Goal: Task Accomplishment & Management: Use online tool/utility

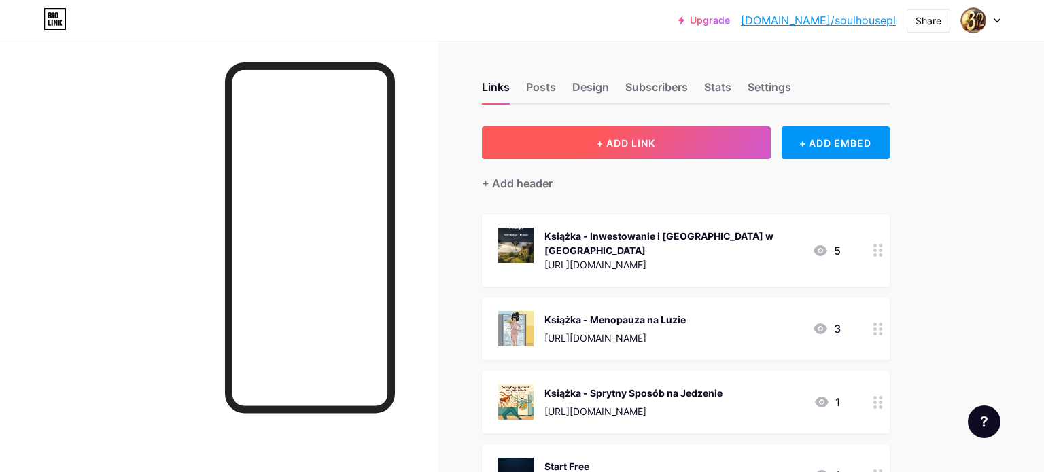
click at [593, 145] on button "+ ADD LINK" at bounding box center [626, 142] width 289 height 33
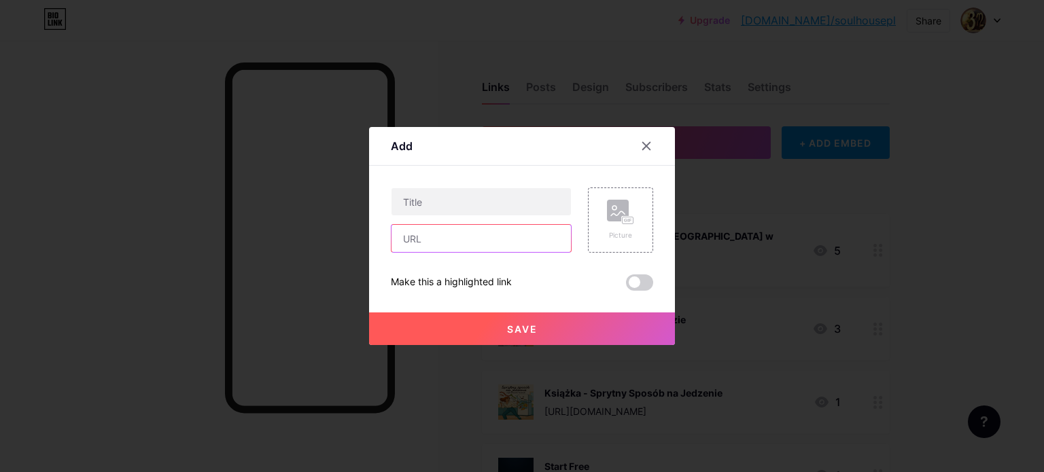
click at [498, 246] on input "text" at bounding box center [481, 238] width 179 height 27
paste input "[DOMAIN_NAME][URL]"
type input "[DOMAIN_NAME][URL]"
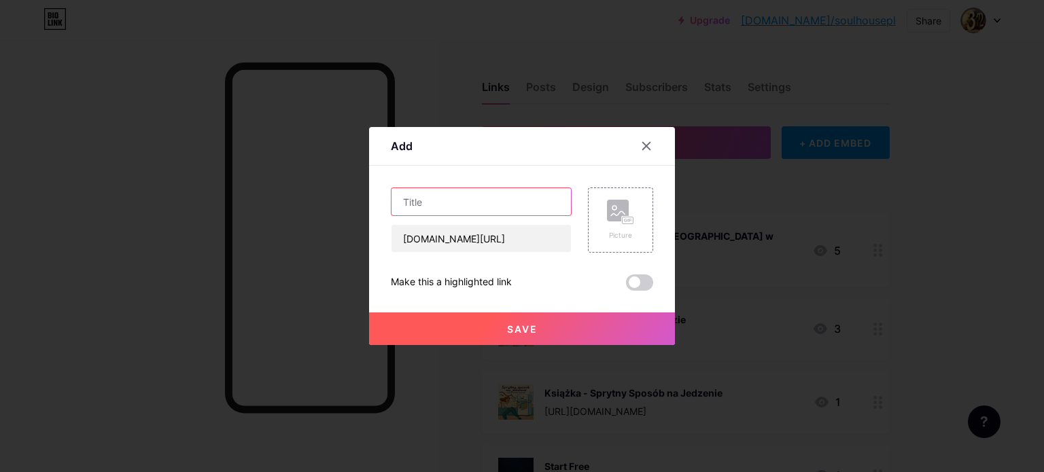
click at [507, 201] on input "text" at bounding box center [481, 201] width 179 height 27
type input "Dom nad strumykiem"
click at [620, 228] on div "Picture" at bounding box center [620, 220] width 27 height 41
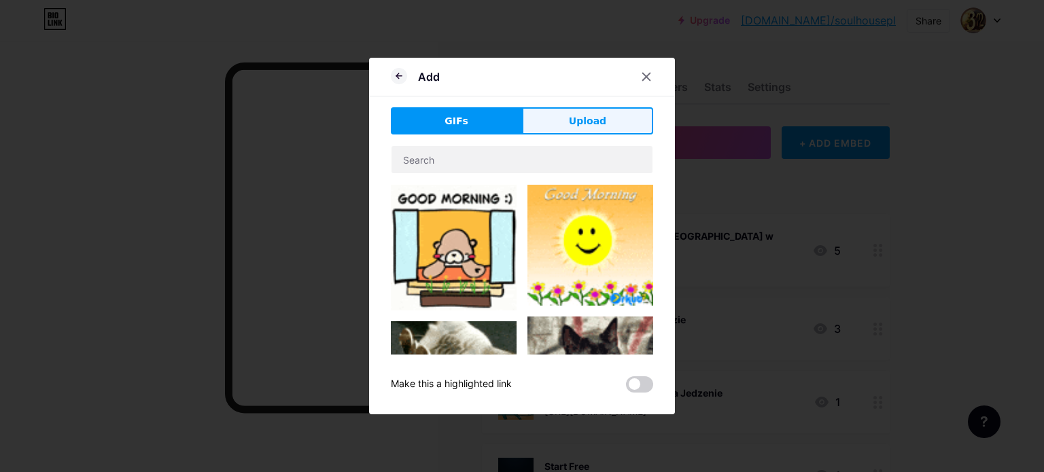
click at [606, 127] on button "Upload" at bounding box center [587, 120] width 131 height 27
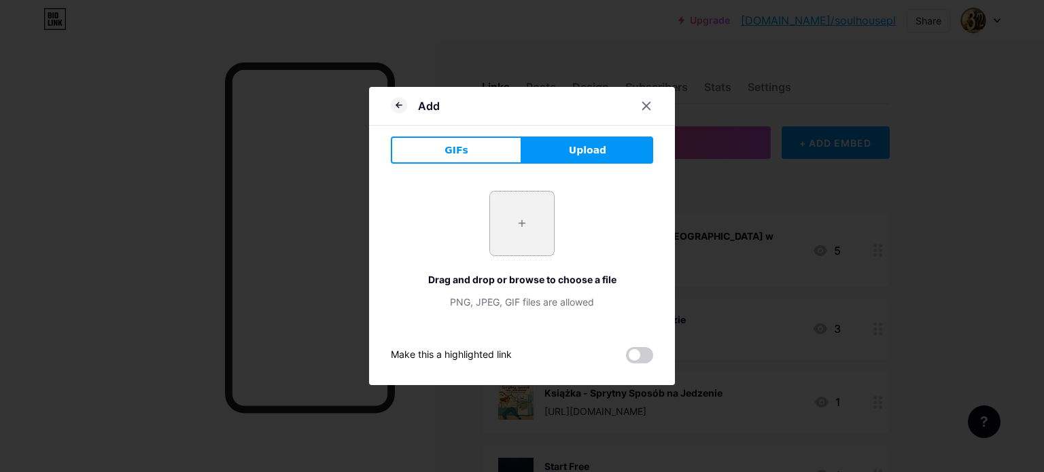
click at [534, 230] on input "file" at bounding box center [522, 224] width 64 height 64
type input "C:\fakepath\[PERSON_NAME] spoul house 1.jpg"
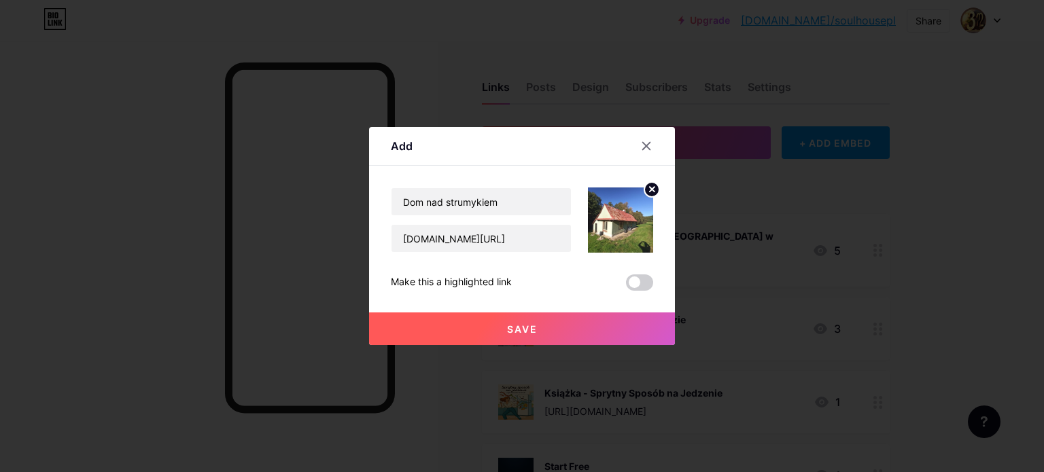
click at [563, 332] on button "Save" at bounding box center [522, 329] width 306 height 33
